Goal: Information Seeking & Learning: Learn about a topic

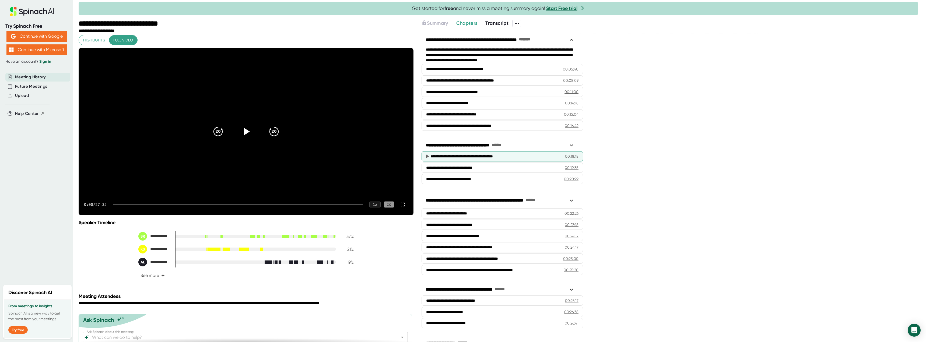
click at [463, 157] on div "**********" at bounding box center [494, 156] width 127 height 5
click at [242, 137] on icon at bounding box center [245, 131] width 13 height 13
